Goal: Find specific page/section: Find specific page/section

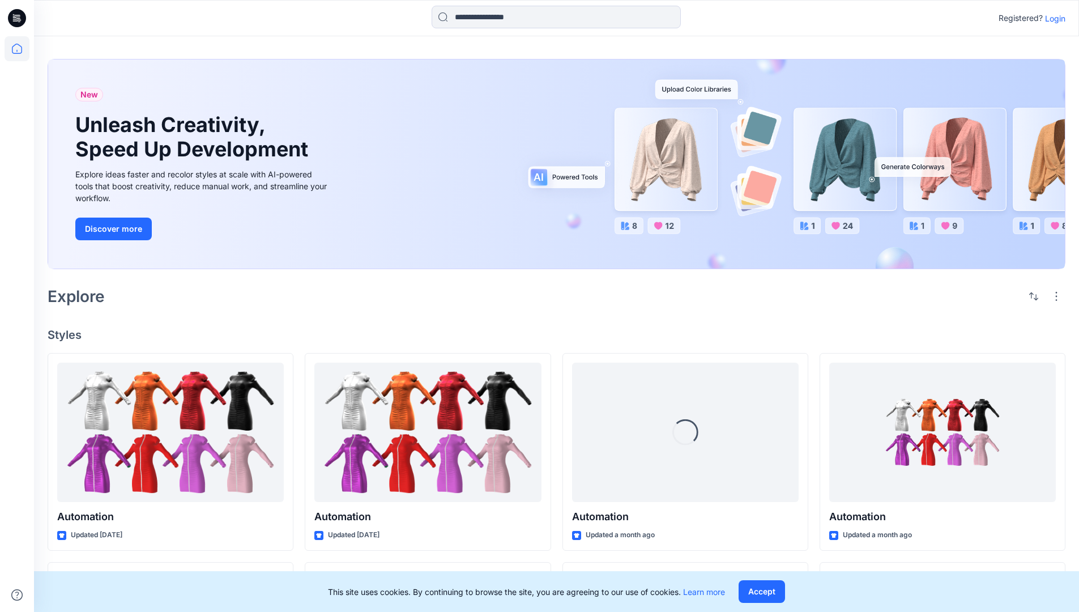
click at [1053, 18] on p "Login" at bounding box center [1055, 18] width 20 height 12
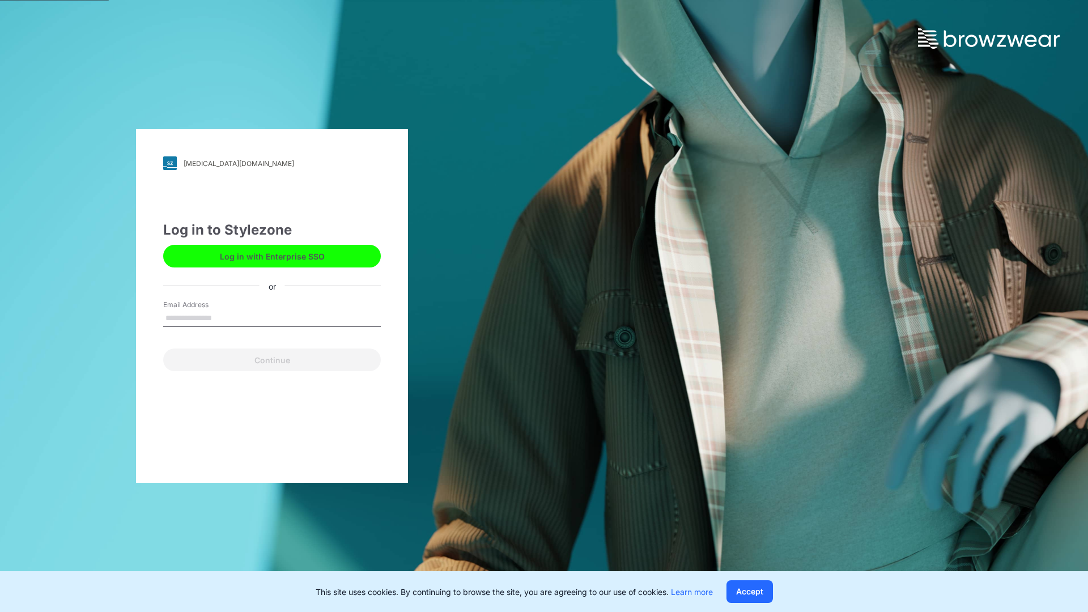
click at [224, 317] on input "Email Address" at bounding box center [272, 318] width 218 height 17
type input "**********"
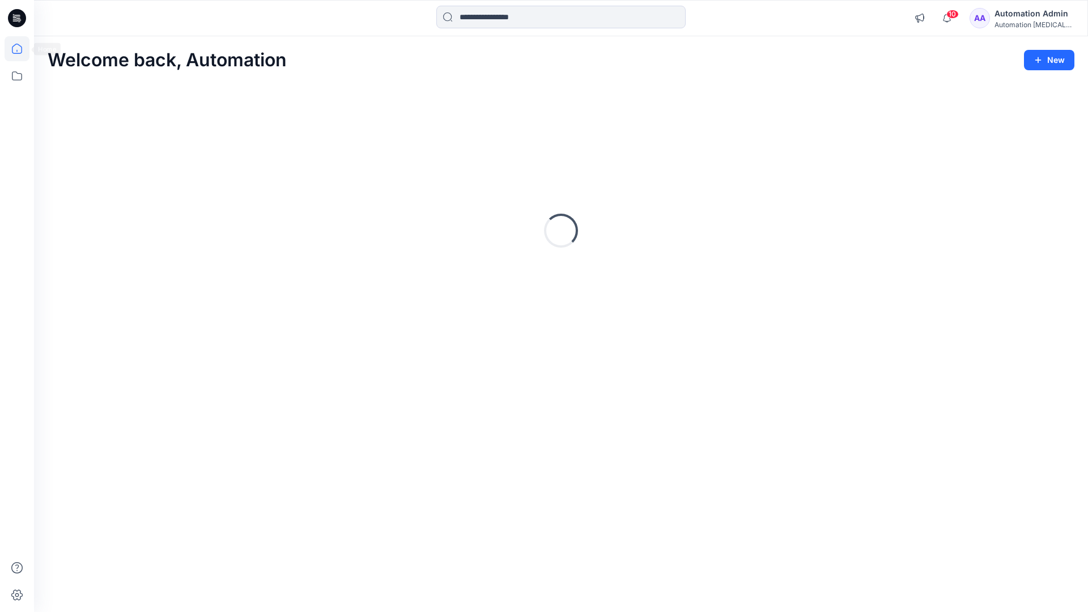
click at [22, 49] on icon at bounding box center [17, 49] width 10 height 10
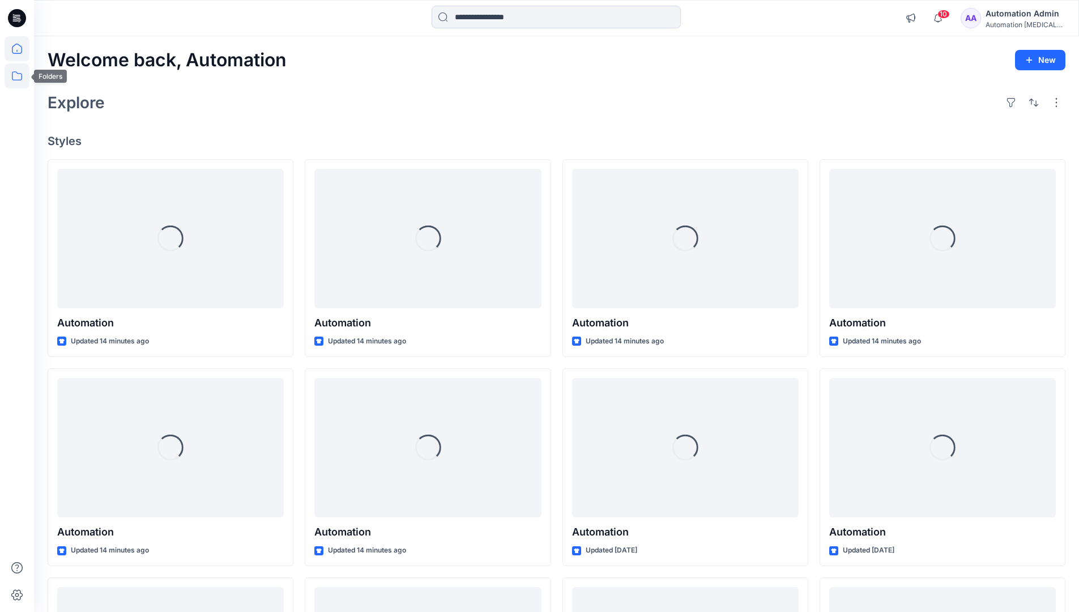
click at [18, 74] on icon at bounding box center [17, 75] width 10 height 9
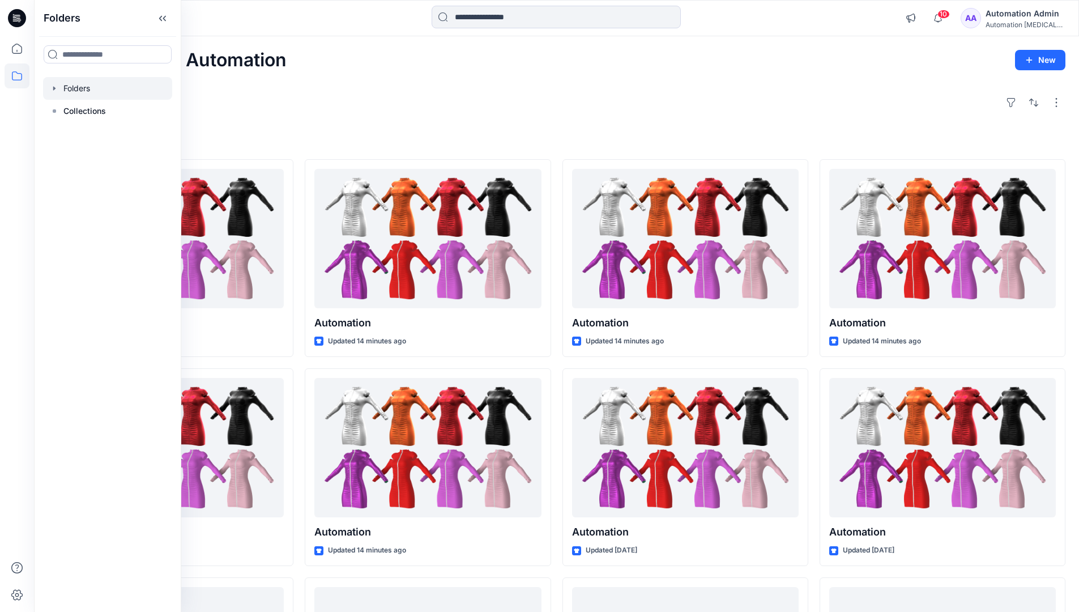
click at [83, 88] on div at bounding box center [107, 88] width 129 height 23
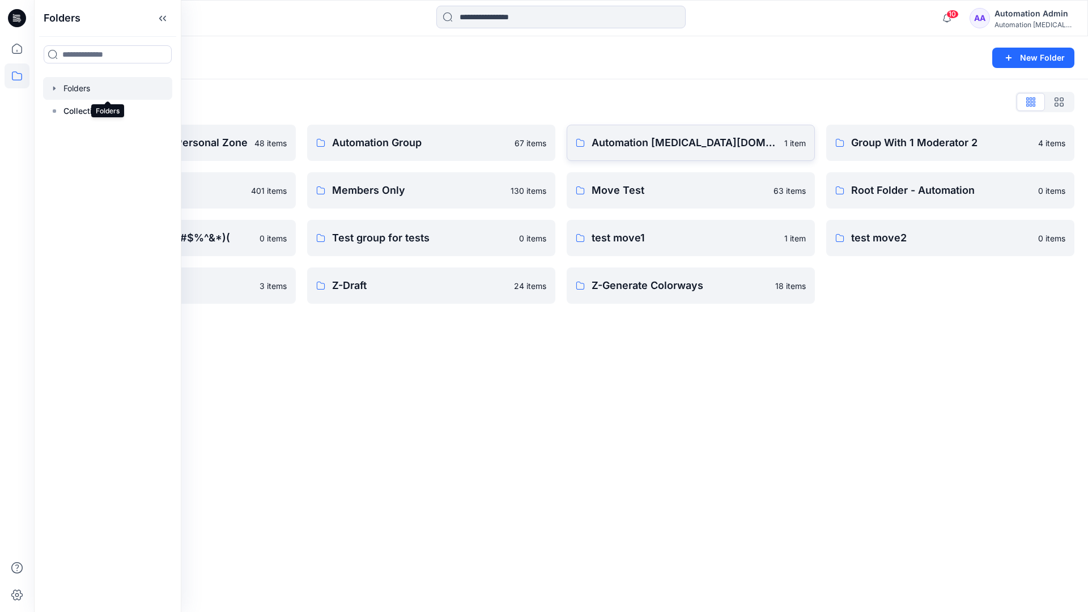
click at [651, 148] on p "Automation testim.io" at bounding box center [685, 143] width 186 height 16
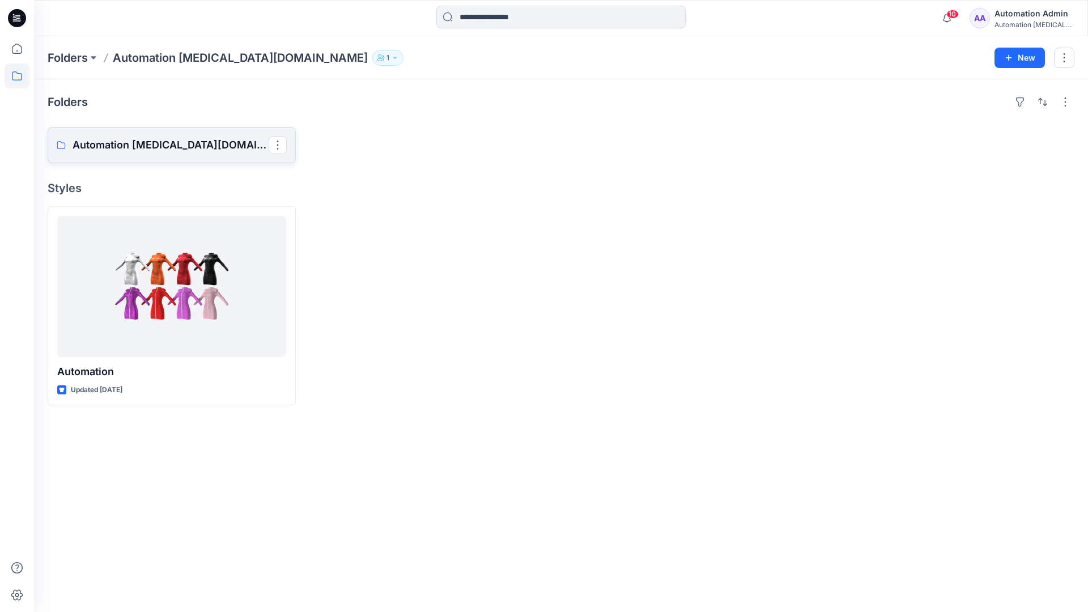
click at [160, 150] on p "Automation testim.io Board" at bounding box center [171, 145] width 196 height 16
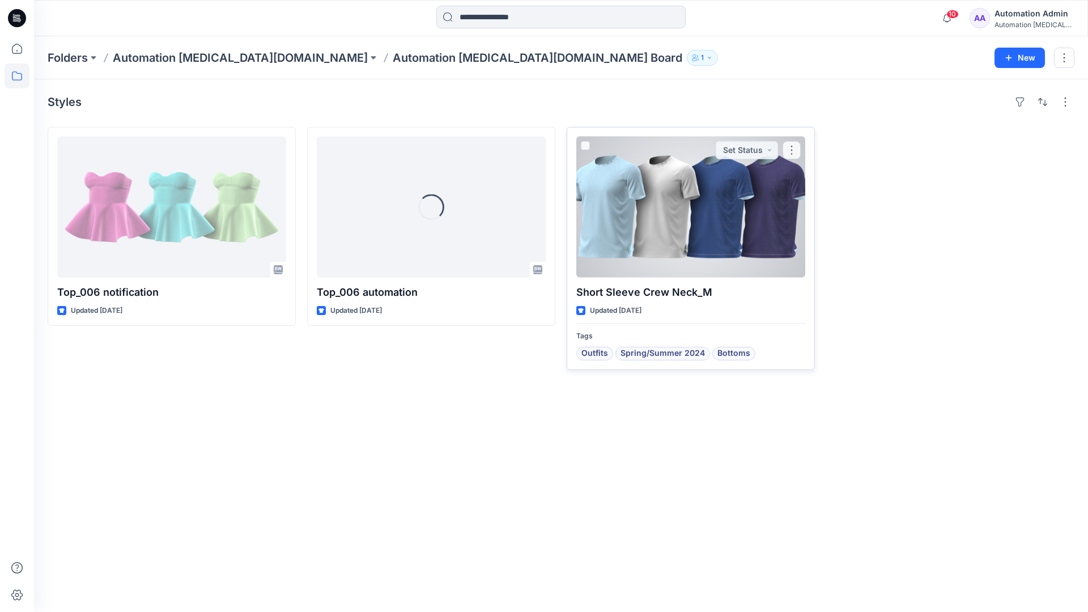
click at [648, 218] on div at bounding box center [690, 207] width 229 height 141
